Goal: Find specific page/section: Find specific page/section

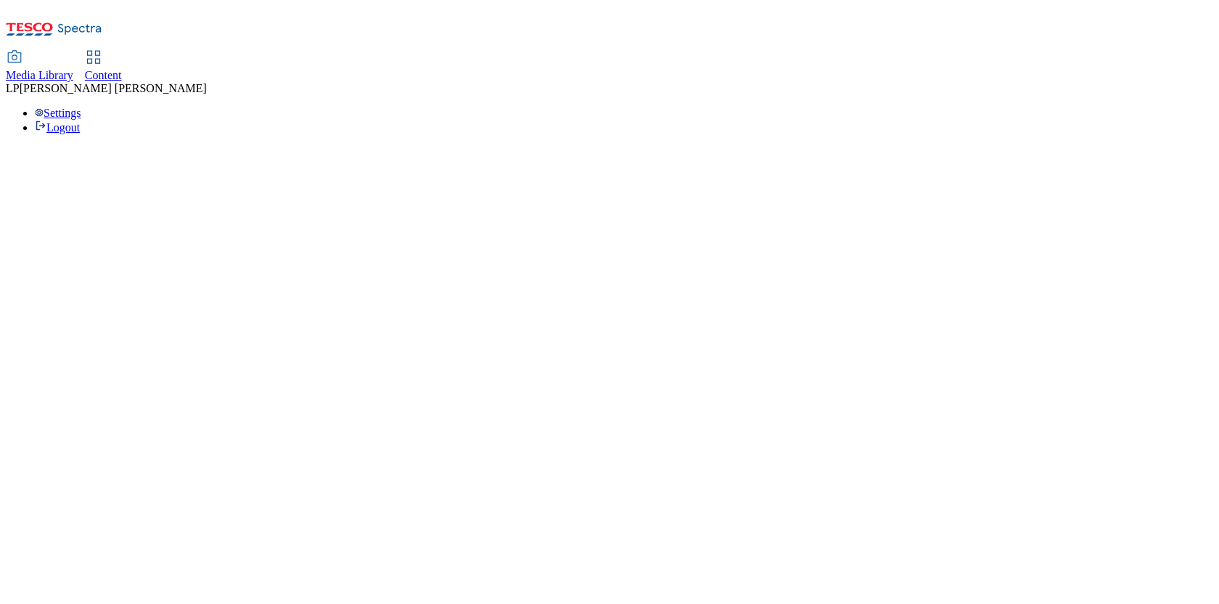
select select "flare-ghs-roi"
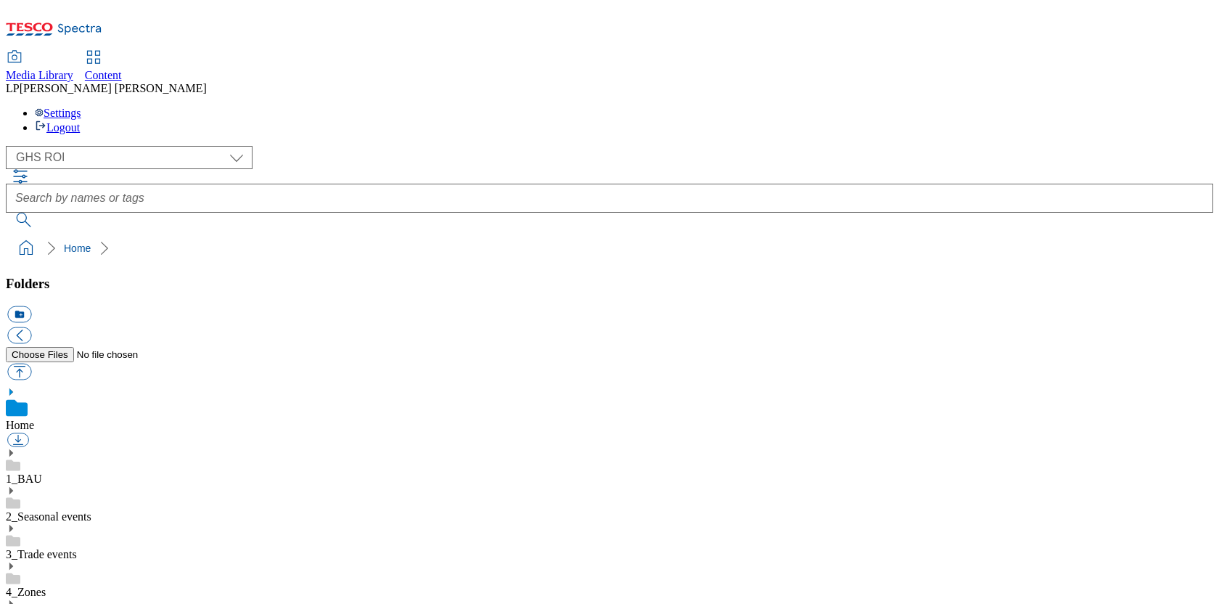
scroll to position [1, 0]
click at [13, 487] on use at bounding box center [11, 490] width 4 height 7
click at [13, 600] on use at bounding box center [11, 603] width 4 height 7
